Goal: Information Seeking & Learning: Understand process/instructions

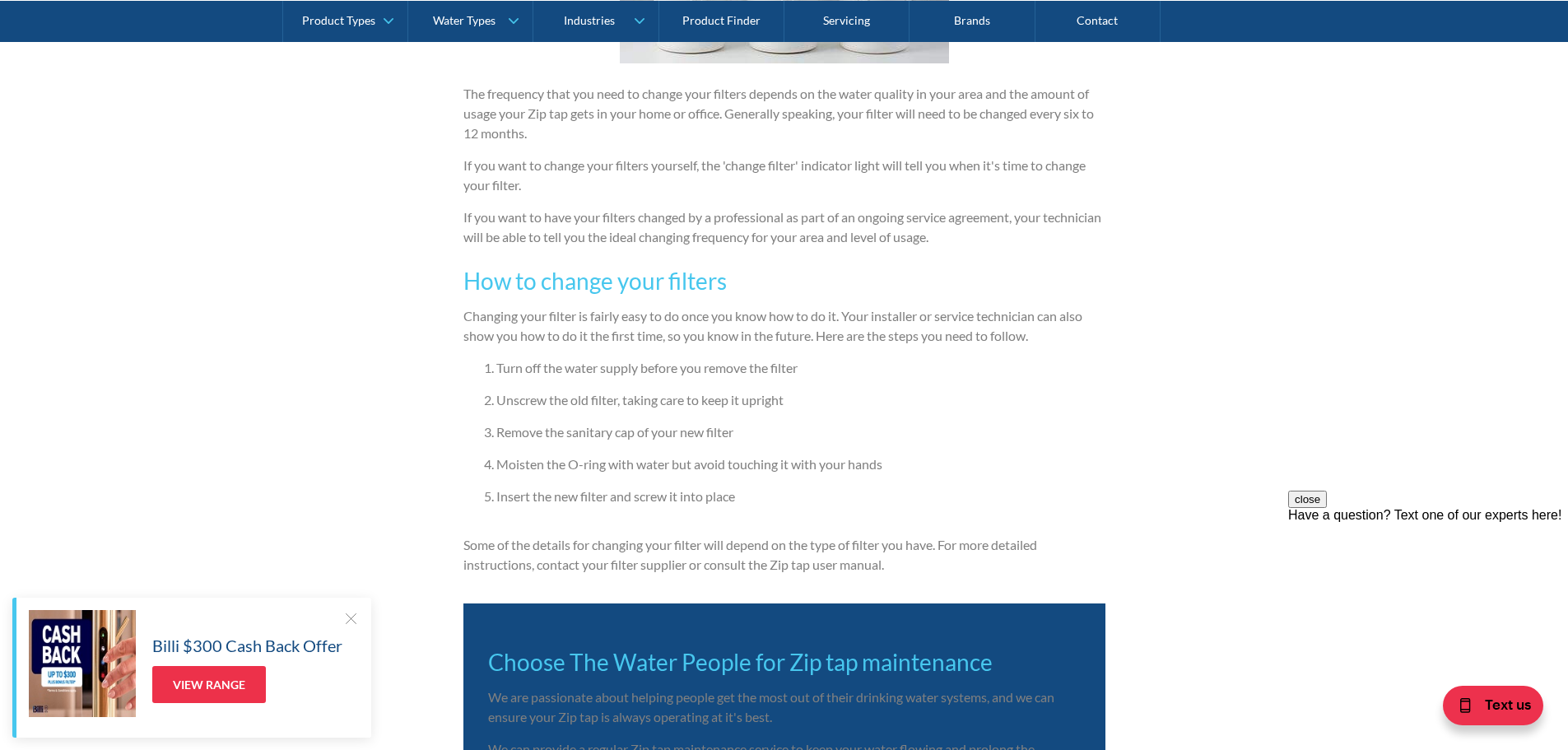
scroll to position [2553, 0]
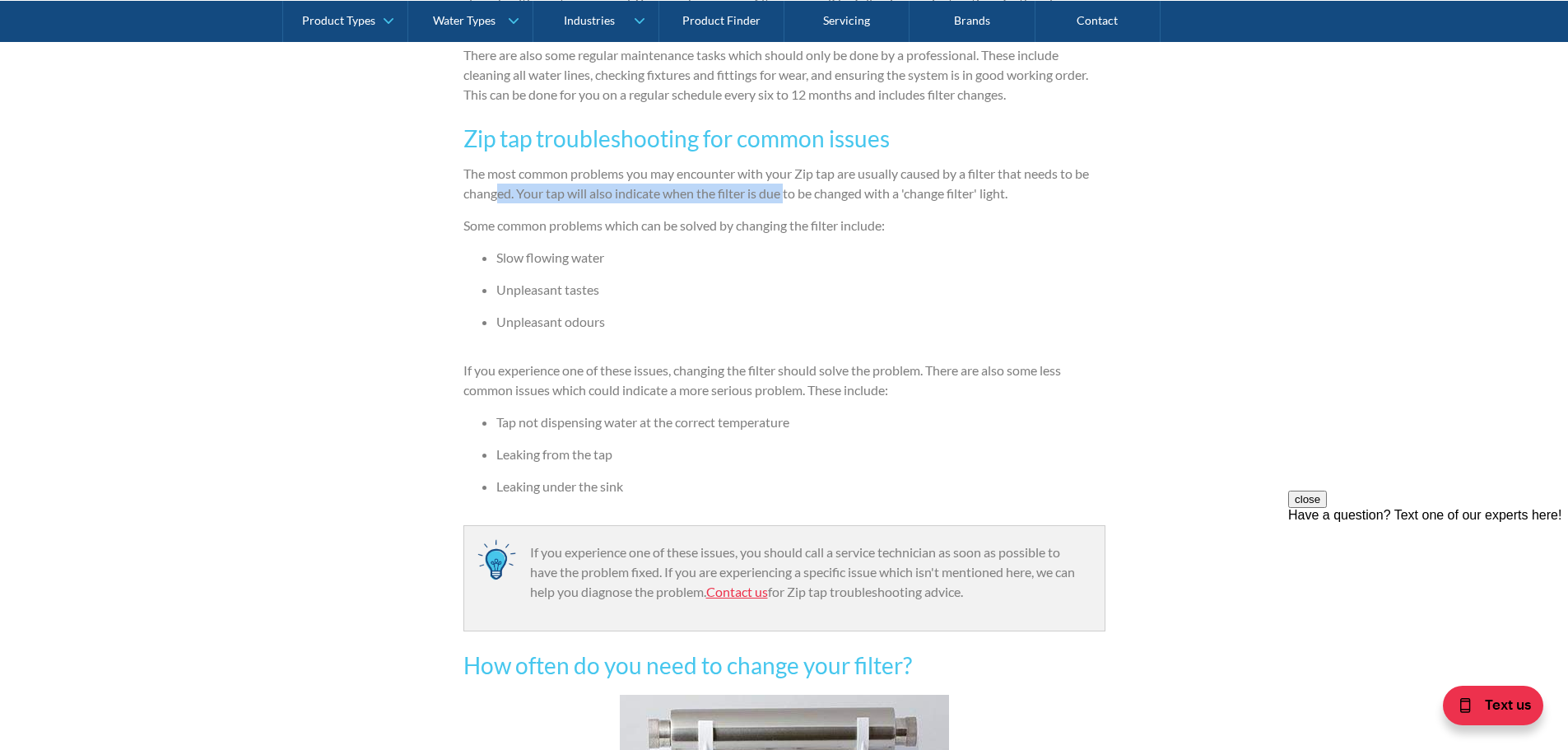
drag, startPoint x: 499, startPoint y: 186, endPoint x: 789, endPoint y: 187, distance: 290.0
click at [789, 187] on p "The most common problems you may encounter with your Zip tap are usually caused…" at bounding box center [784, 184] width 642 height 40
click at [674, 199] on p "The most common problems you may encounter with your Zip tap are usually caused…" at bounding box center [784, 184] width 642 height 40
click at [621, 202] on p "The most common problems you may encounter with your Zip tap are usually caused…" at bounding box center [784, 184] width 642 height 40
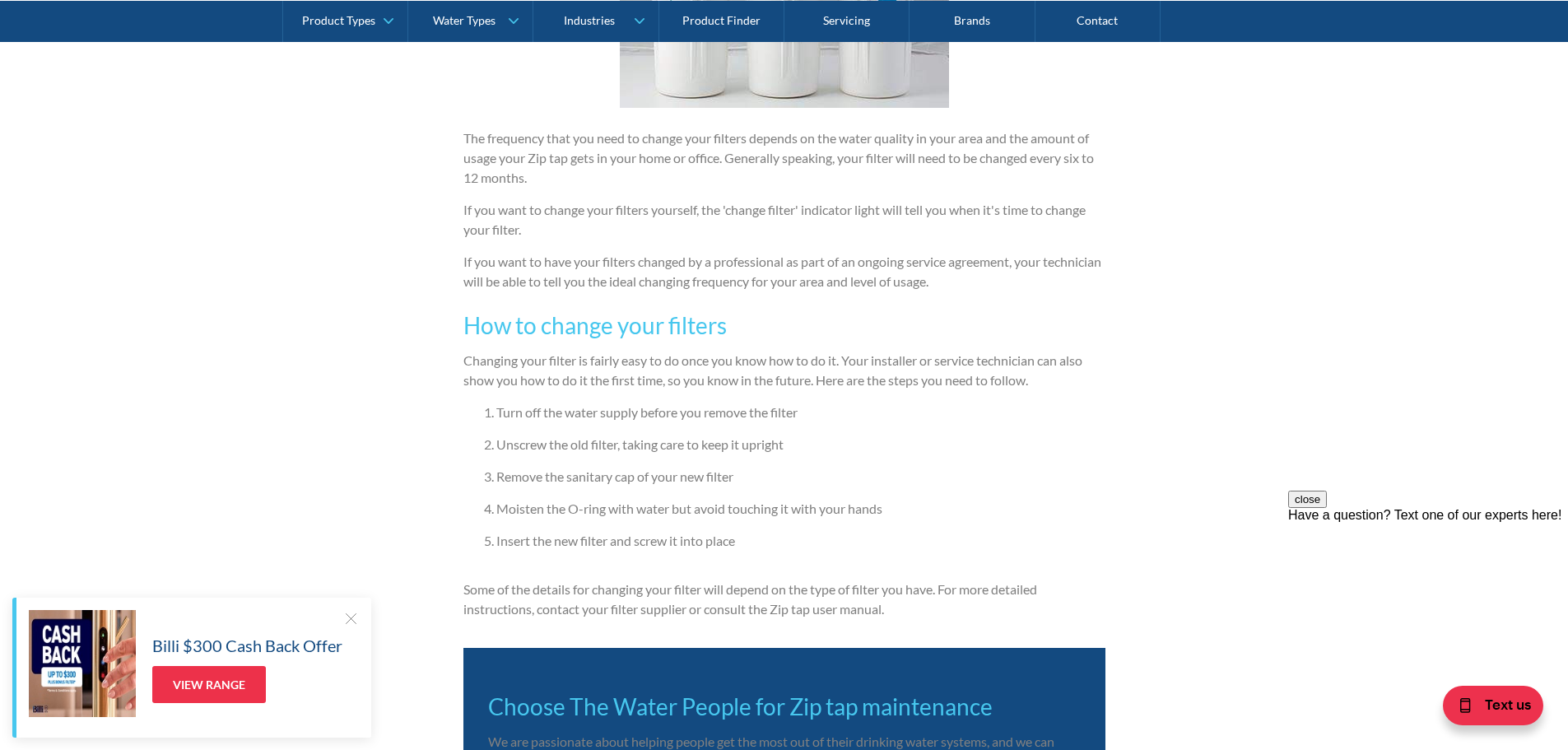
scroll to position [2471, 0]
